Goal: Transaction & Acquisition: Purchase product/service

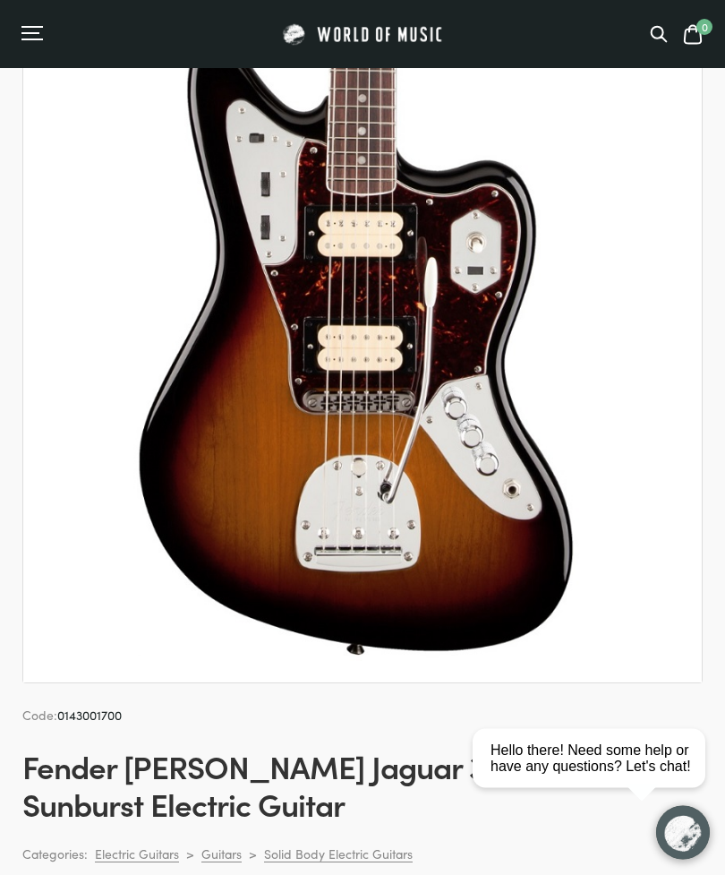
scroll to position [137, 0]
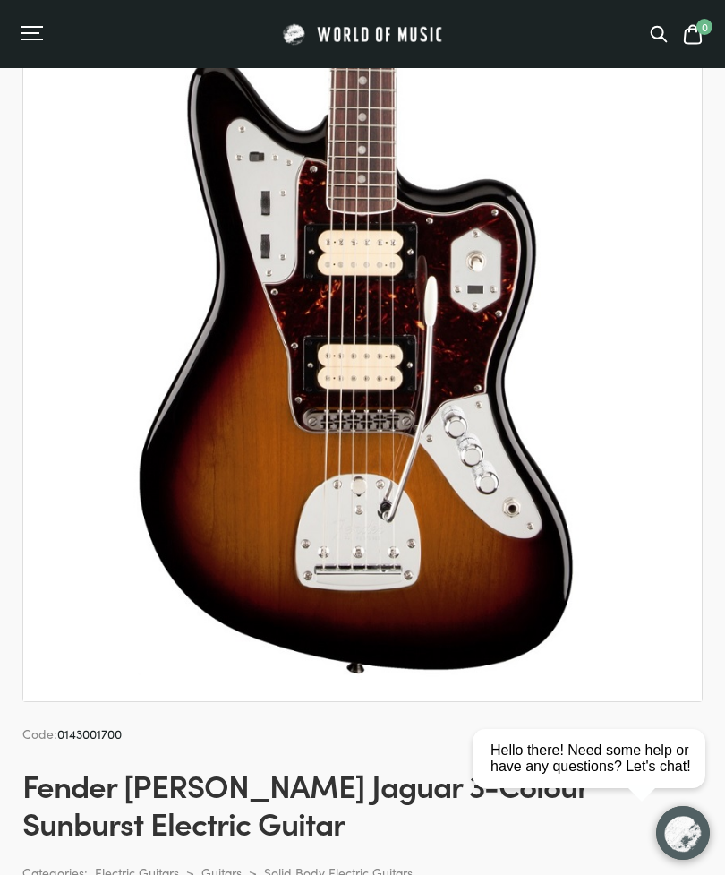
click at [652, 34] on icon at bounding box center [659, 34] width 15 height 15
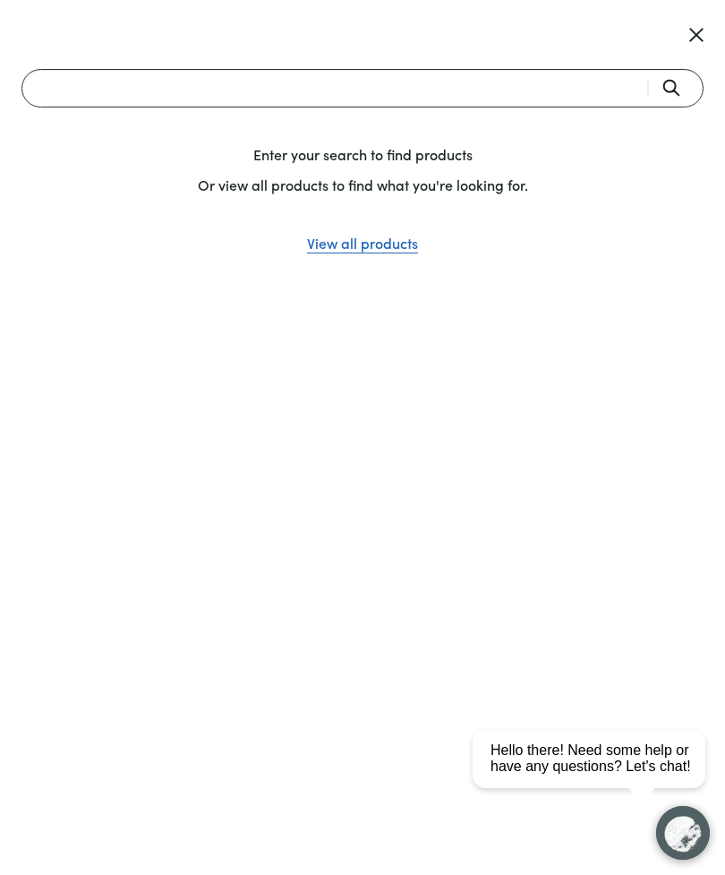
click at [269, 86] on input "Search" at bounding box center [362, 88] width 682 height 39
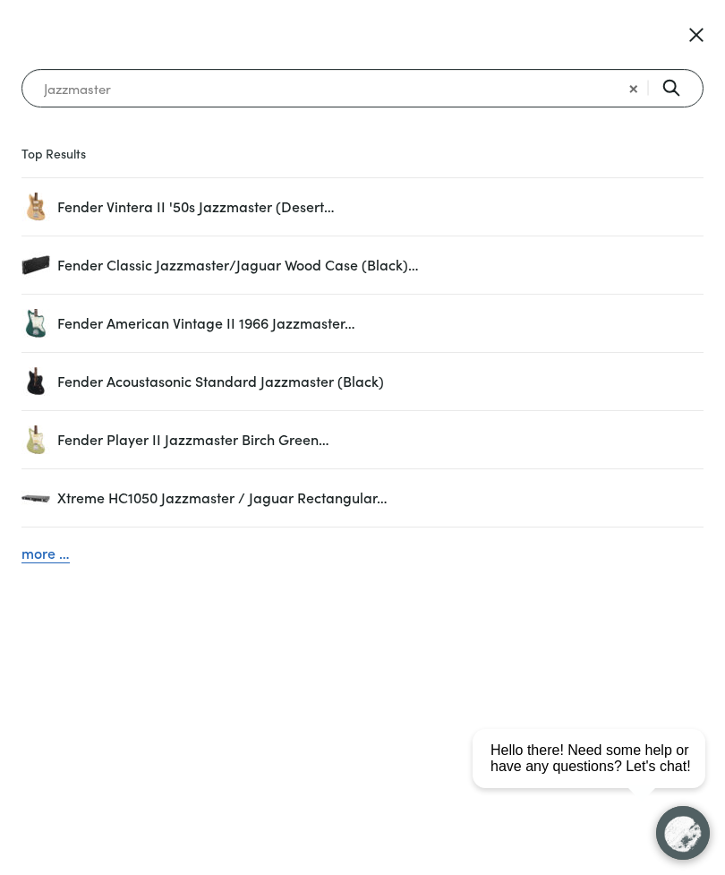
type input "Jazzmaster"
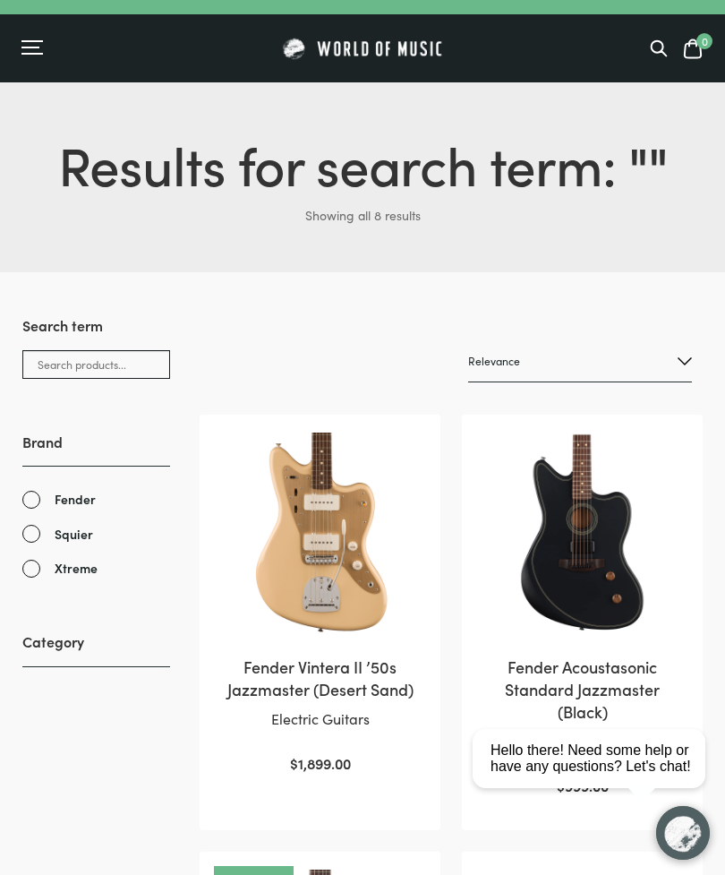
click at [652, 53] on icon at bounding box center [659, 48] width 18 height 18
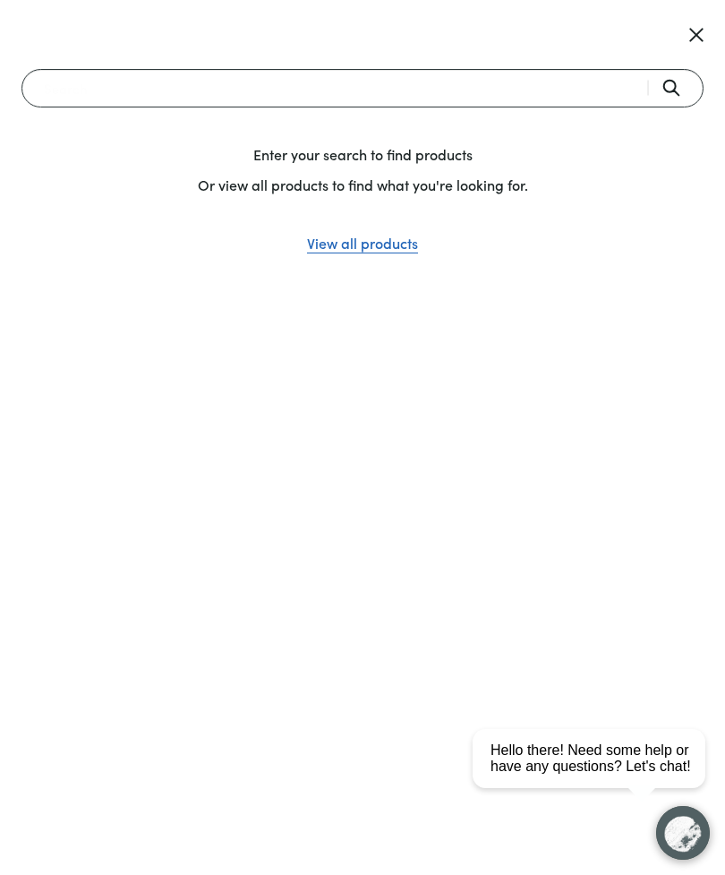
click at [237, 87] on input "Search" at bounding box center [362, 88] width 682 height 39
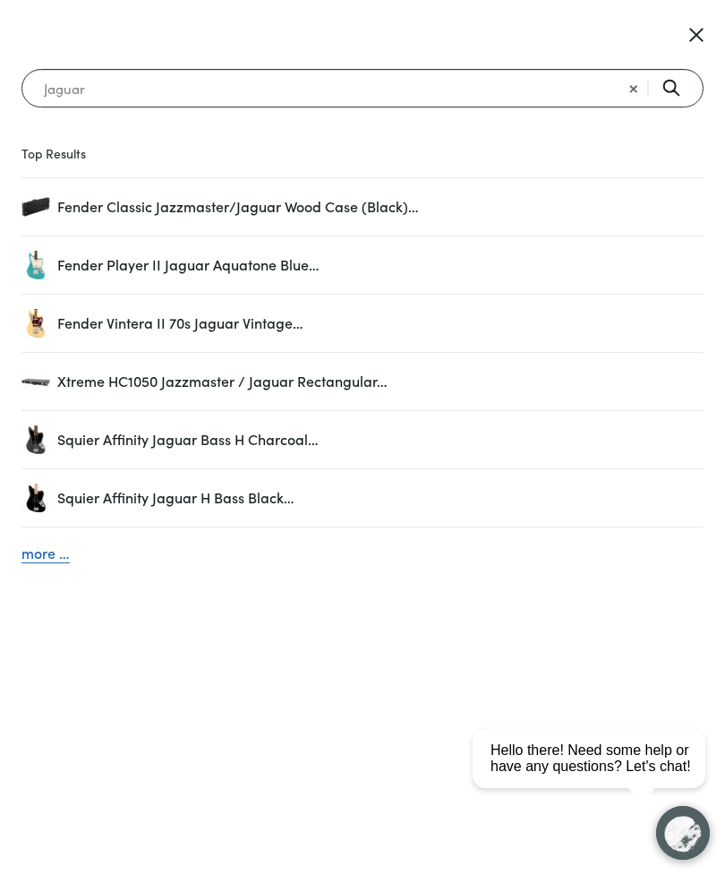
type input "Jaguar"
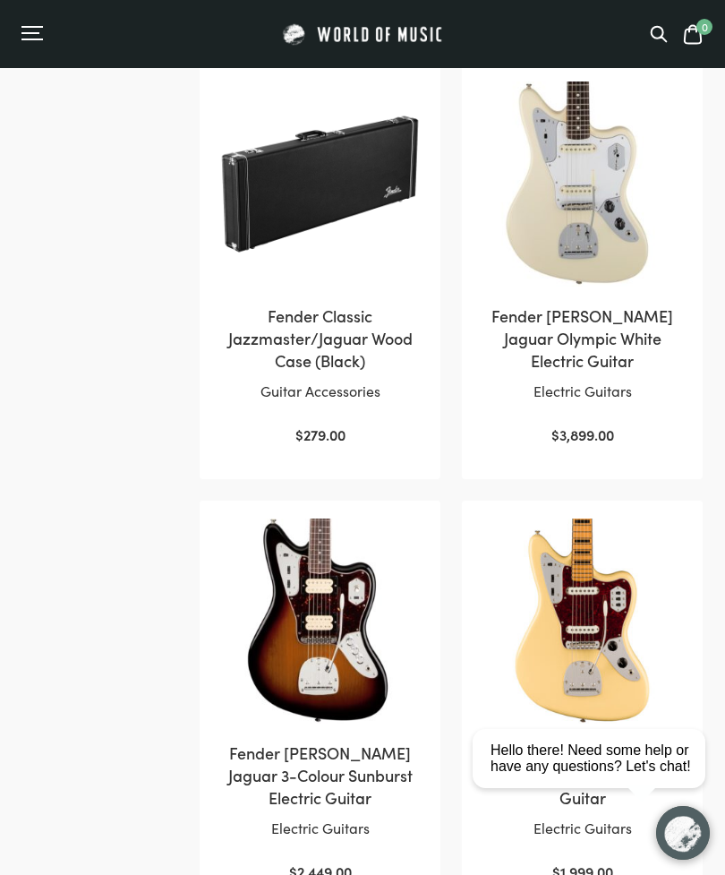
scroll to position [787, 0]
click at [332, 643] on img at bounding box center [320, 621] width 205 height 205
